Goal: Check status: Check status

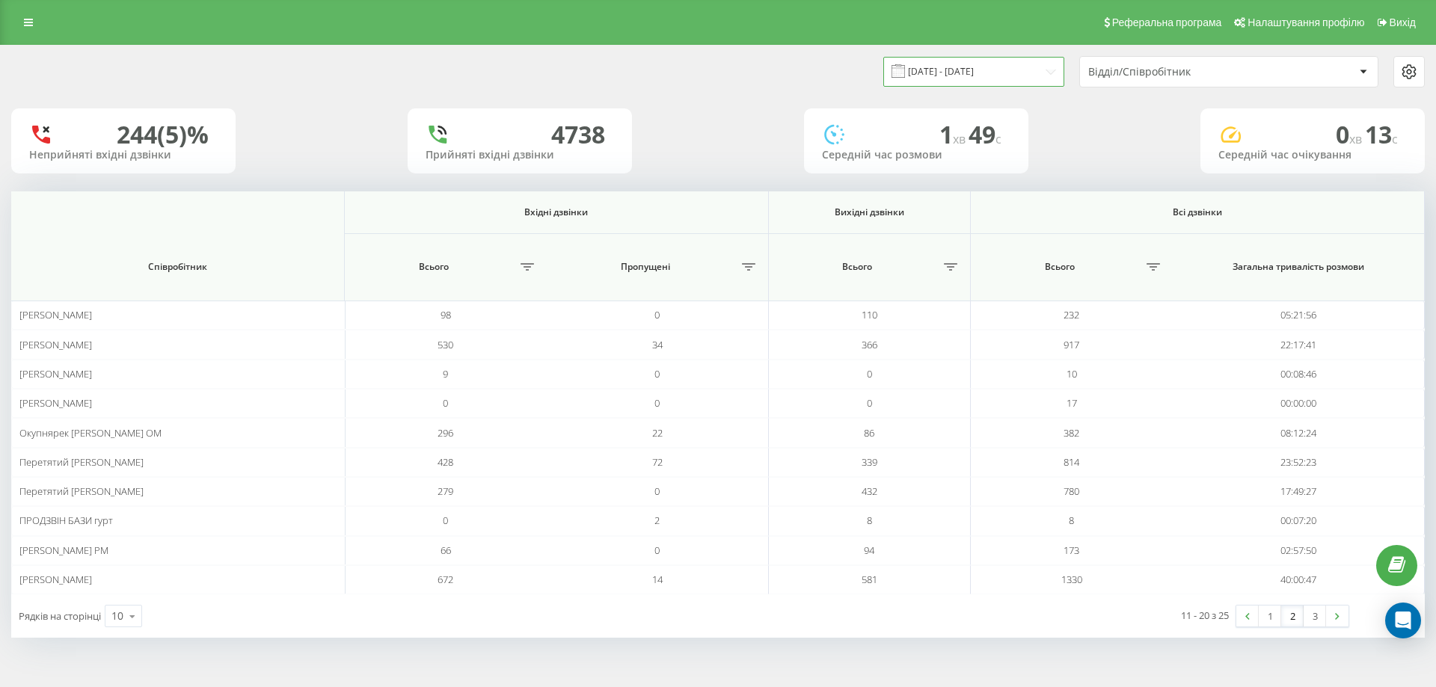
click at [945, 61] on input "[DATE] - [DATE]" at bounding box center [973, 71] width 181 height 29
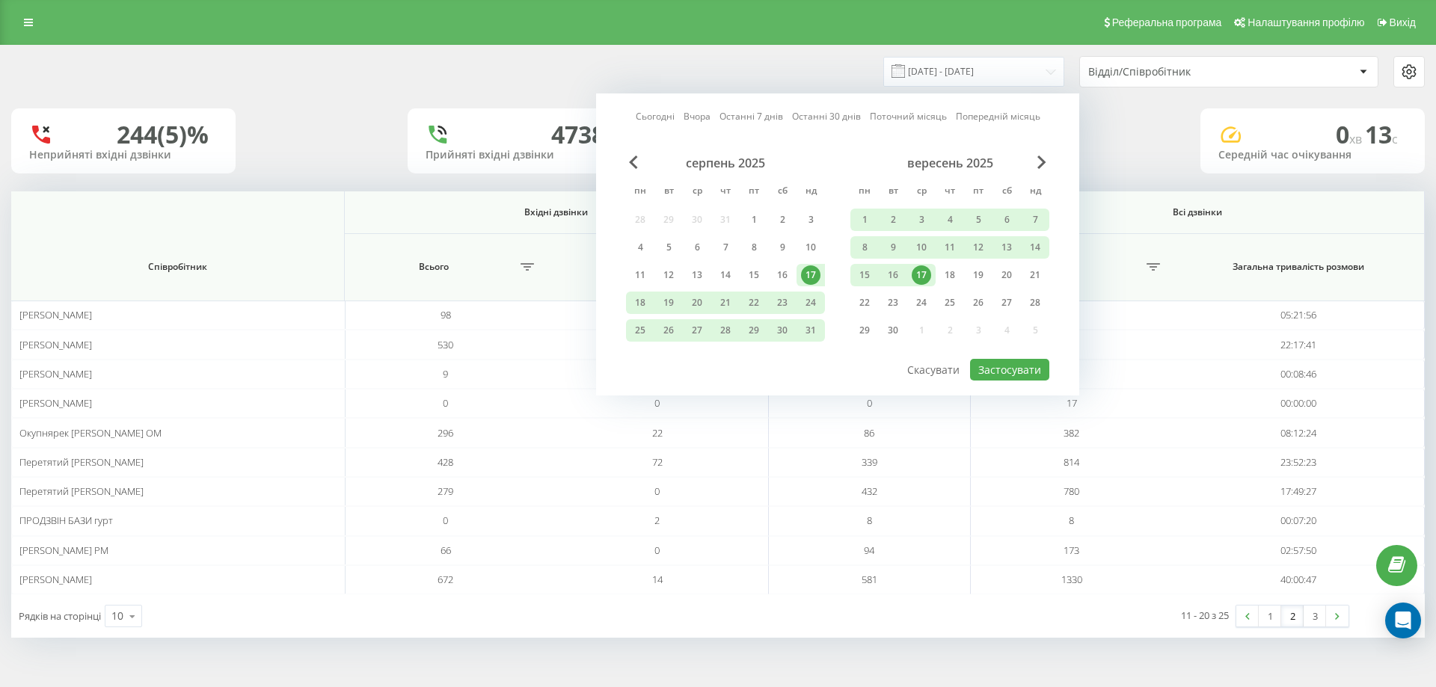
click at [668, 117] on link "Сьогодні" at bounding box center [655, 116] width 39 height 14
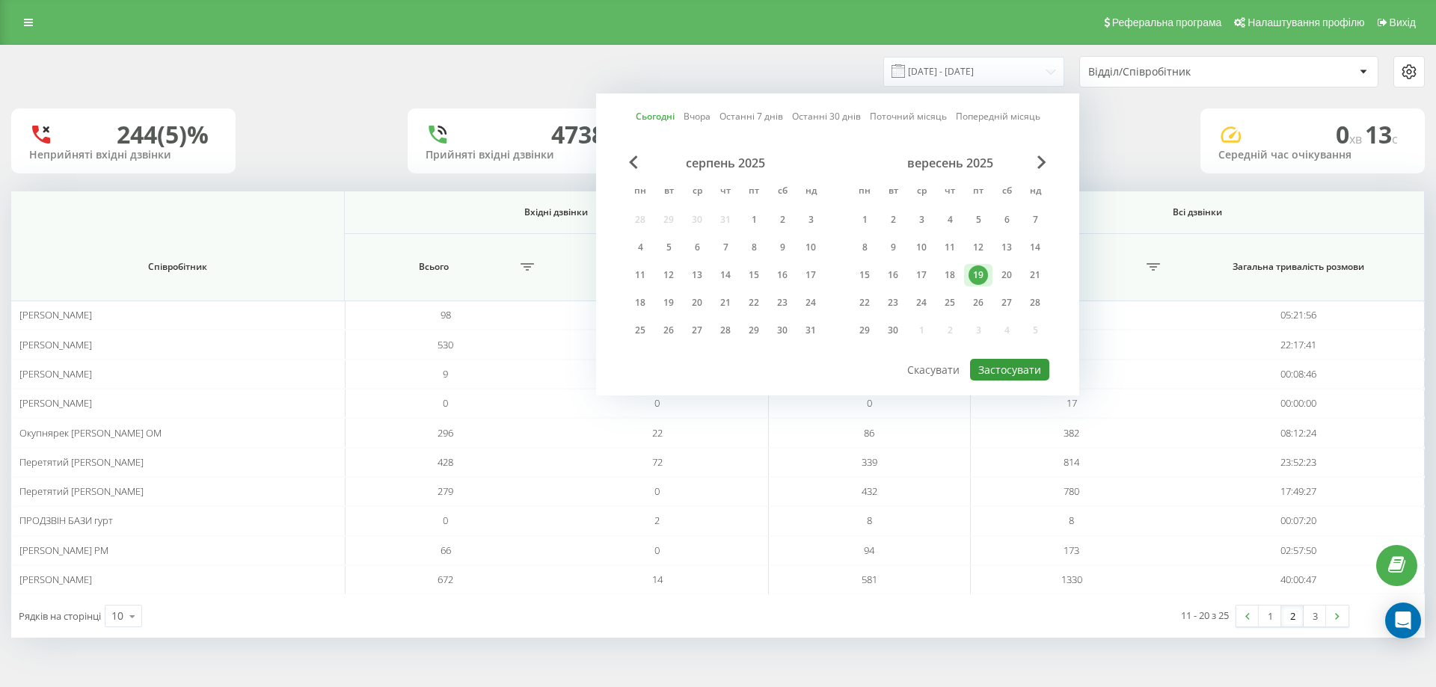
click at [1016, 372] on button "Застосувати" at bounding box center [1009, 370] width 79 height 22
type input "[DATE] - [DATE]"
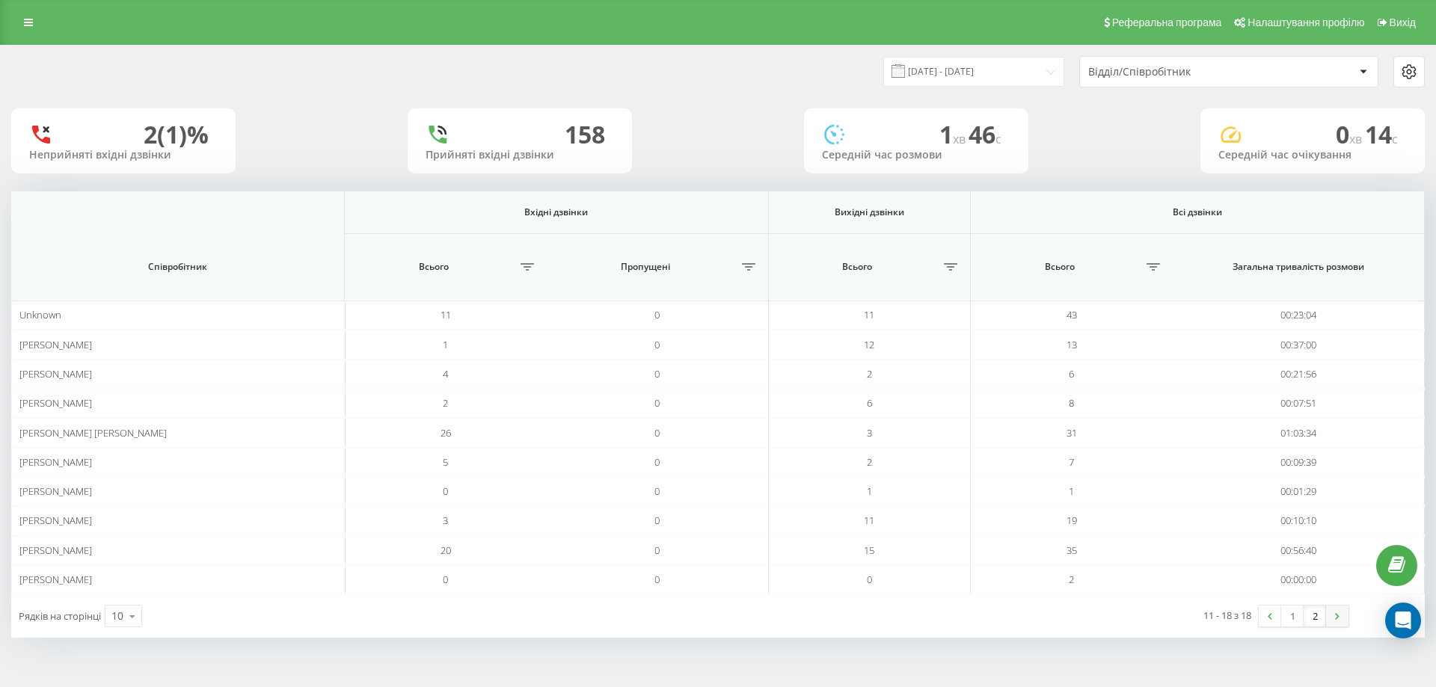
click at [1334, 619] on link at bounding box center [1337, 616] width 22 height 21
click at [1301, 614] on link "1" at bounding box center [1292, 616] width 22 height 21
click at [1323, 612] on link "2" at bounding box center [1315, 616] width 22 height 21
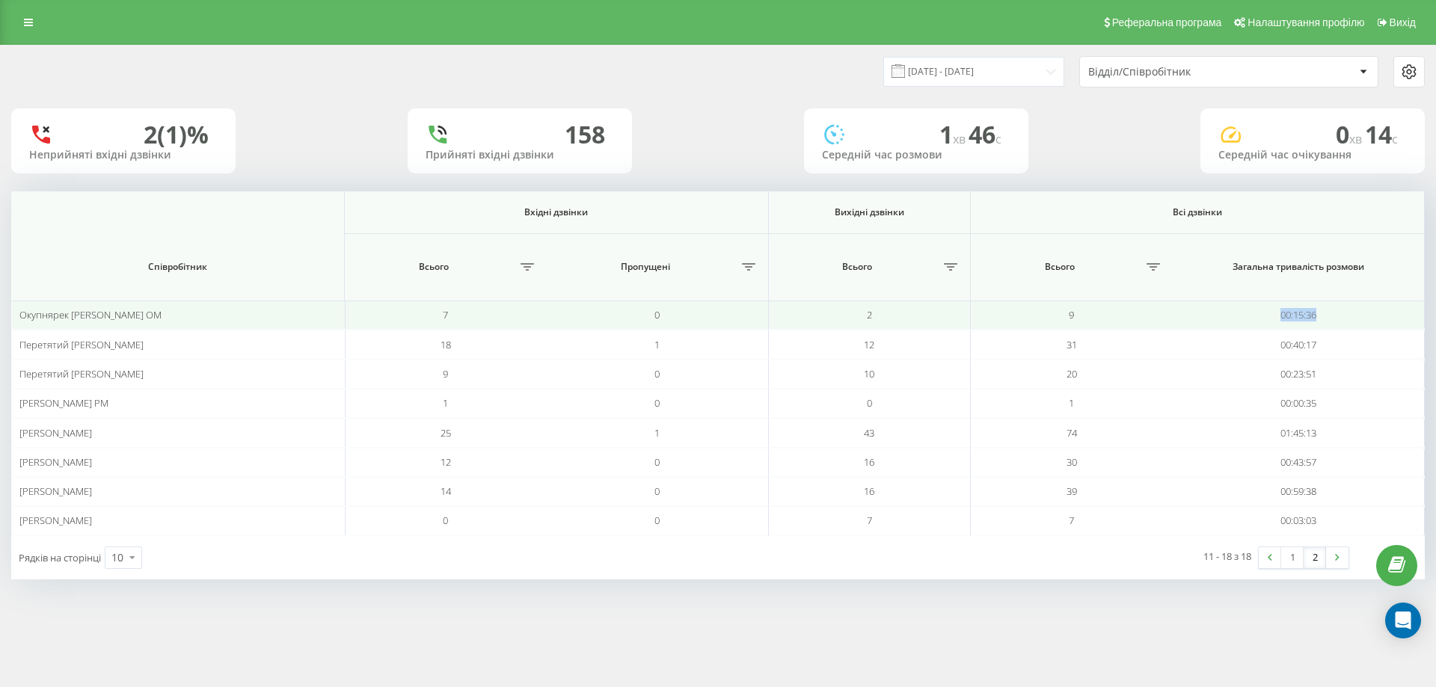
drag, startPoint x: 1332, startPoint y: 311, endPoint x: 1268, endPoint y: 310, distance: 64.3
click at [1268, 310] on td "00:15:36" at bounding box center [1299, 315] width 253 height 29
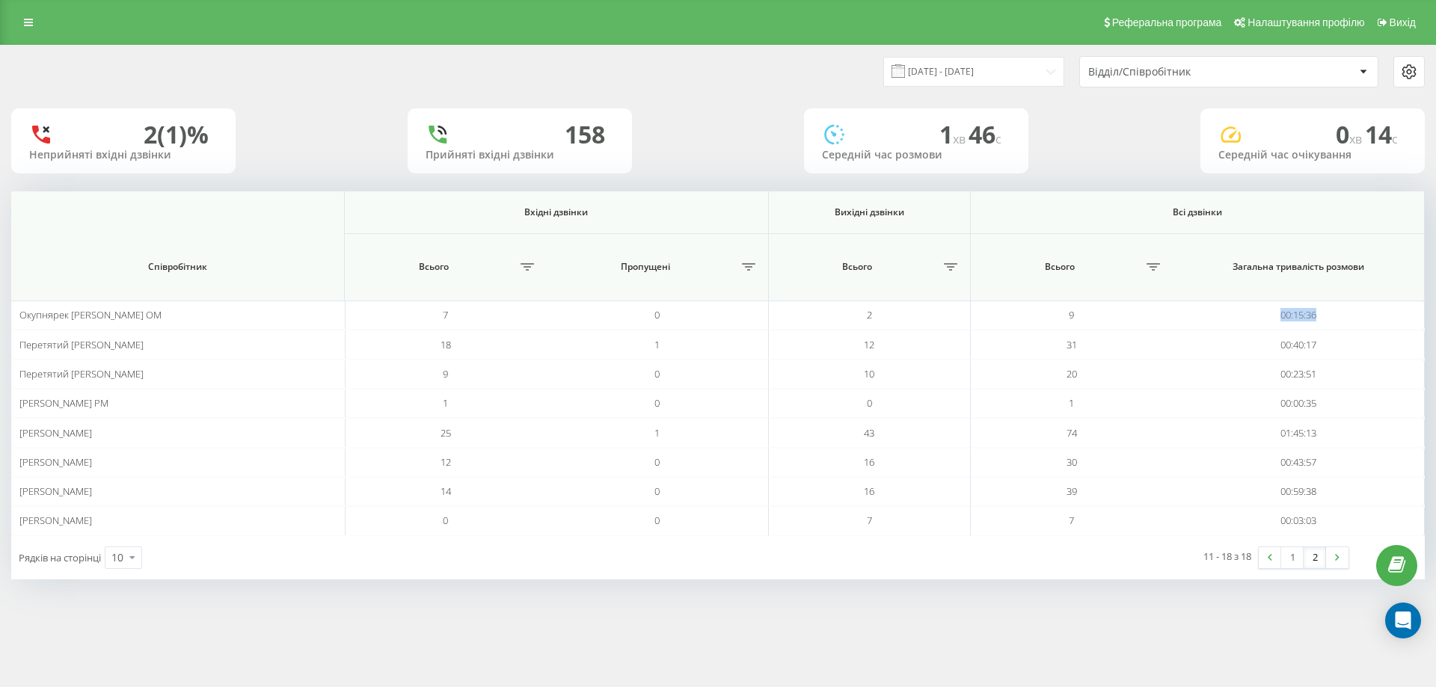
copy td "00:15:36"
